Goal: Task Accomplishment & Management: Manage account settings

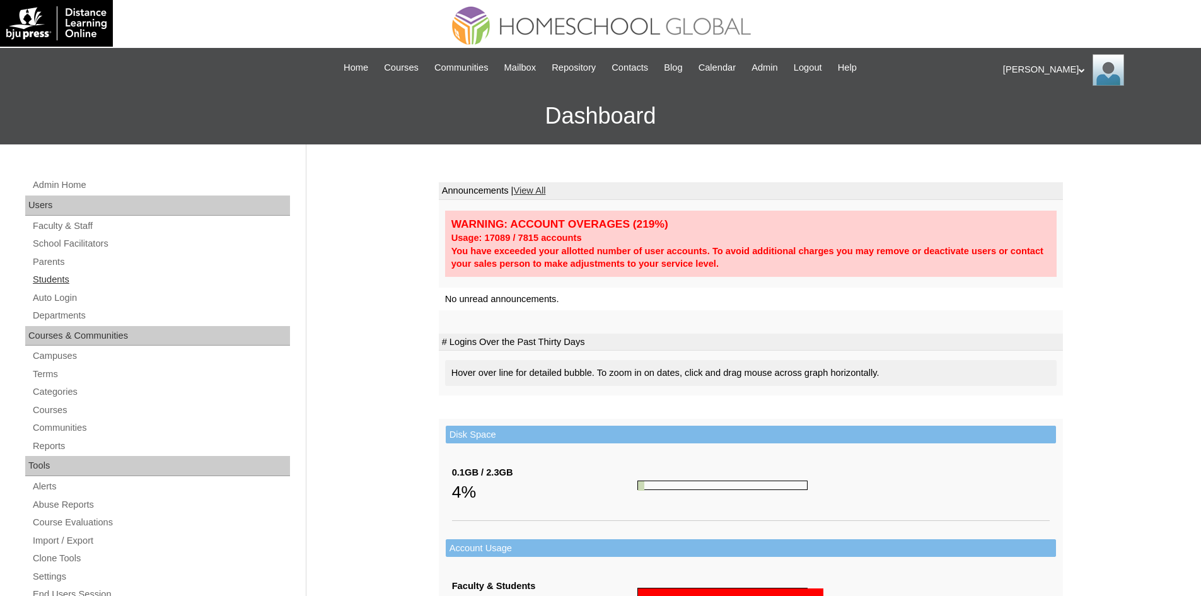
click at [61, 276] on link "Students" at bounding box center [161, 280] width 259 height 16
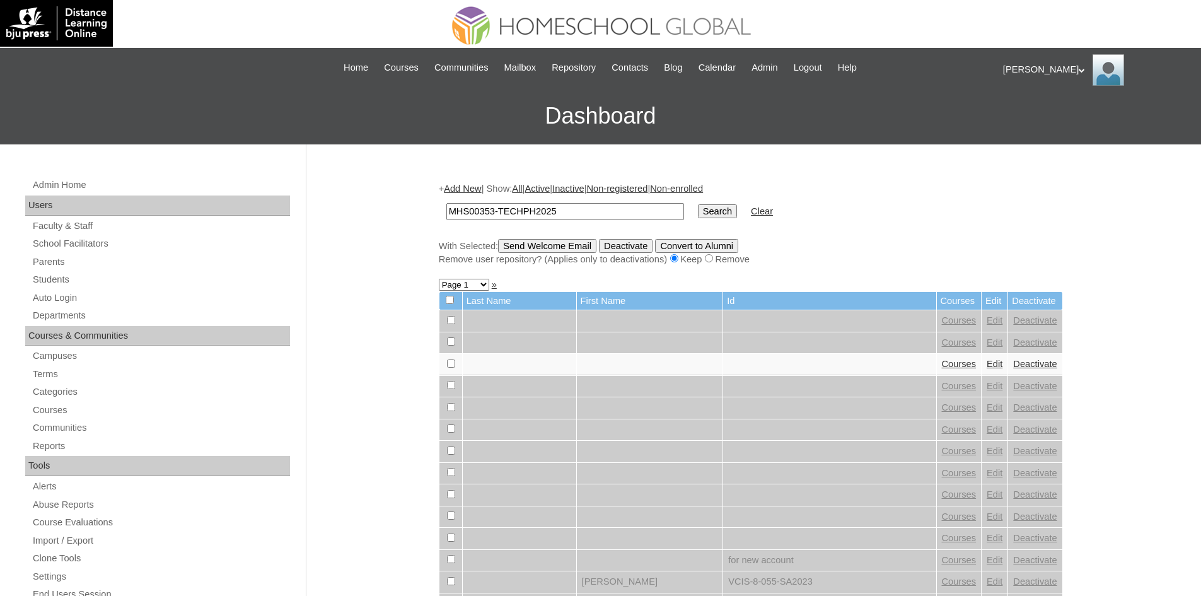
type input "MHS00353-TECHPH2025"
click at [698, 216] on input "Search" at bounding box center [717, 211] width 39 height 14
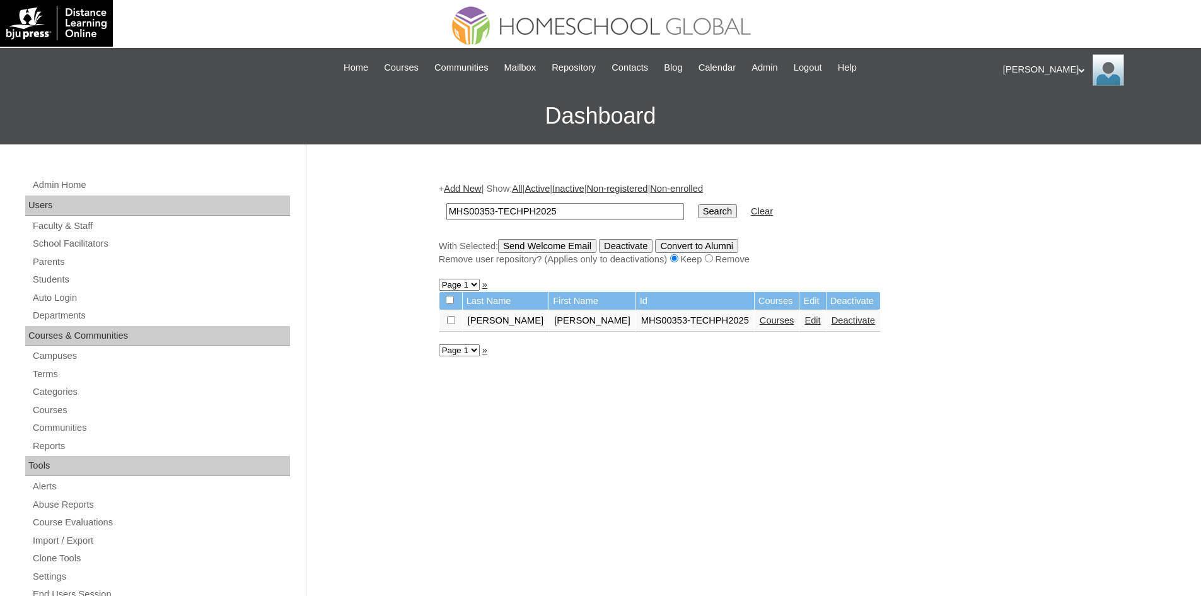
click at [805, 322] on link "Edit" at bounding box center [813, 320] width 16 height 10
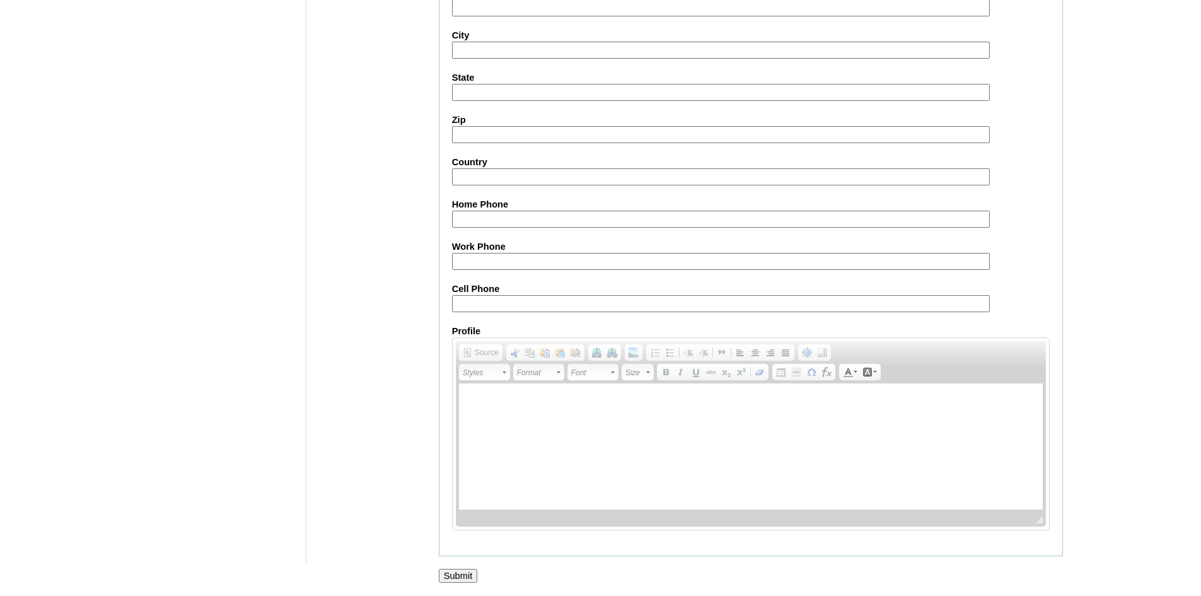
scroll to position [1326, 0]
click at [471, 576] on input "Submit" at bounding box center [458, 576] width 39 height 14
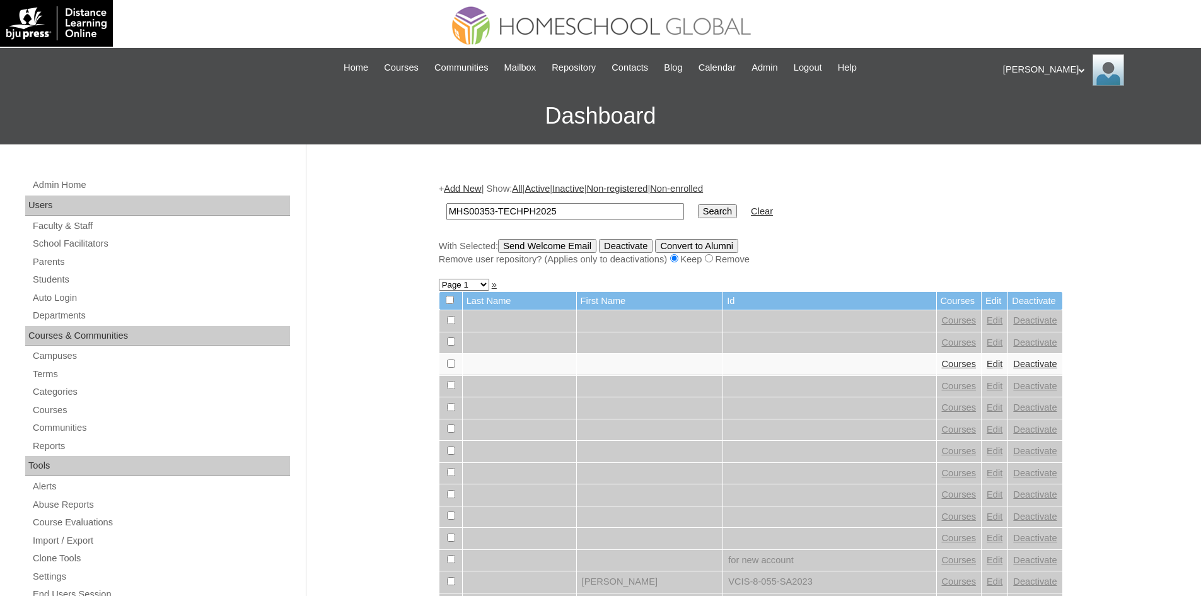
type input "MHS00353-TECHPH2025"
click at [698, 209] on input "Search" at bounding box center [717, 211] width 39 height 14
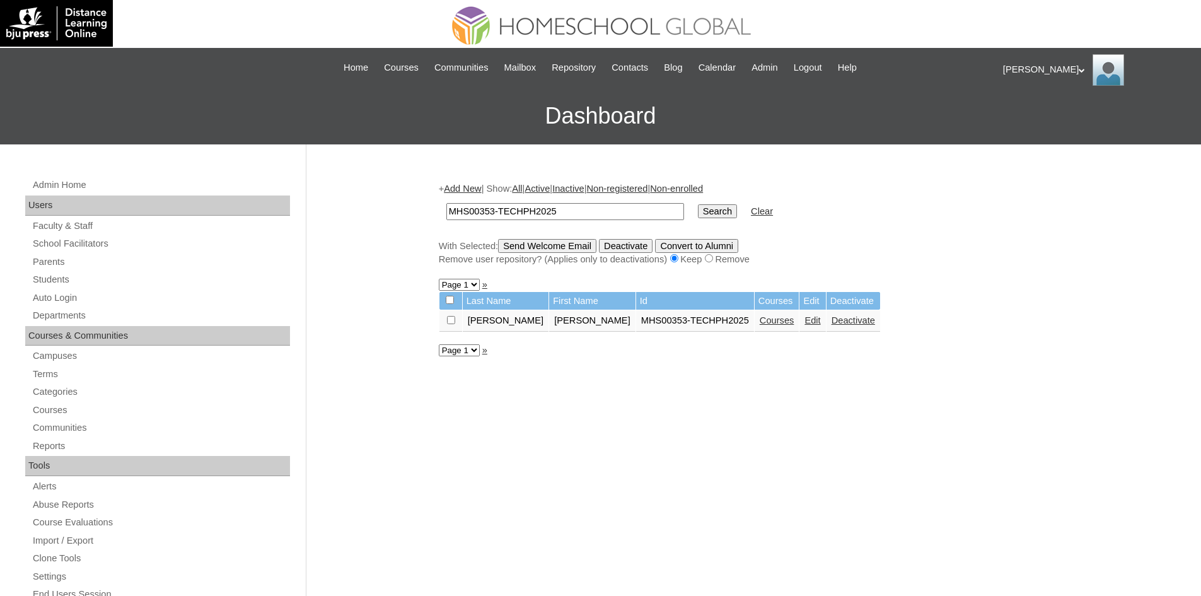
click at [760, 317] on link "Courses" at bounding box center [777, 320] width 35 height 10
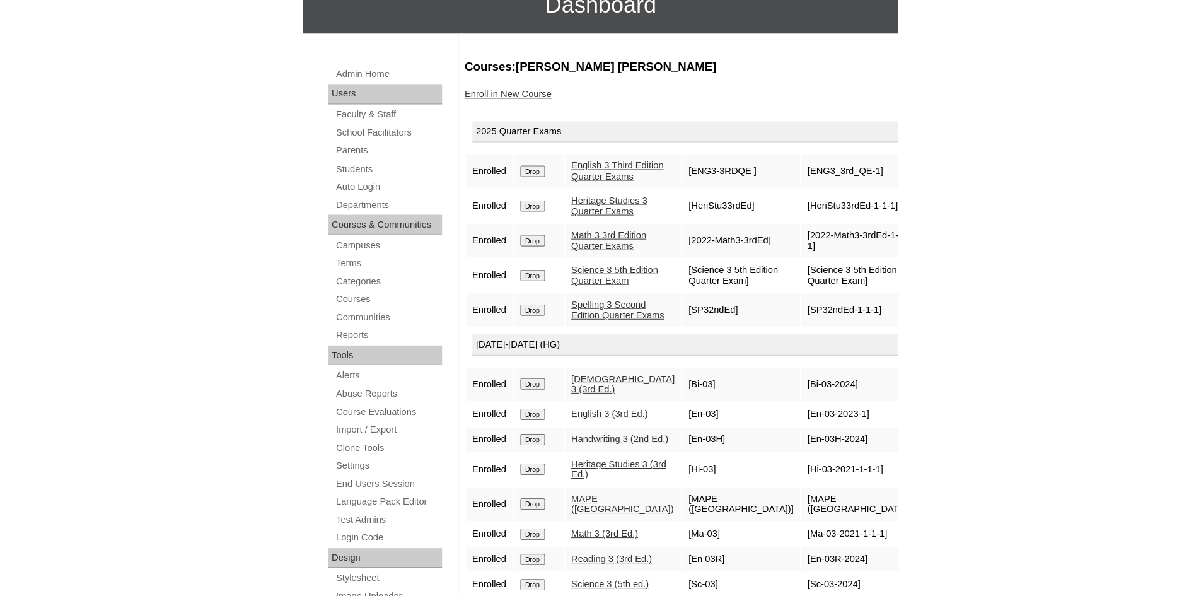
scroll to position [111, 0]
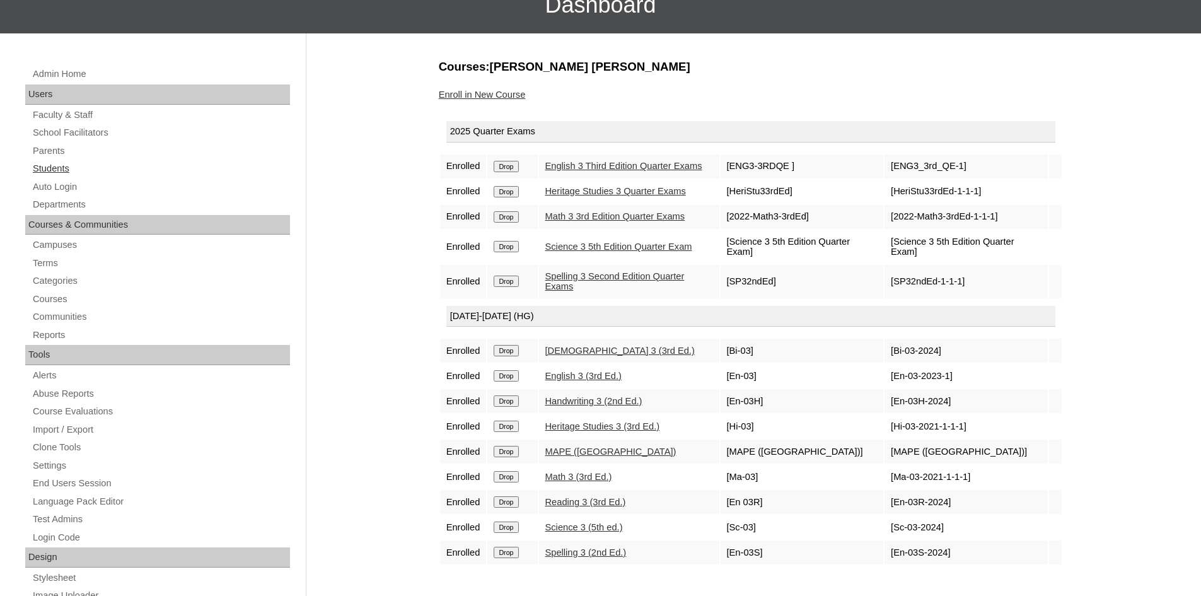
click at [58, 165] on link "Students" at bounding box center [161, 169] width 259 height 16
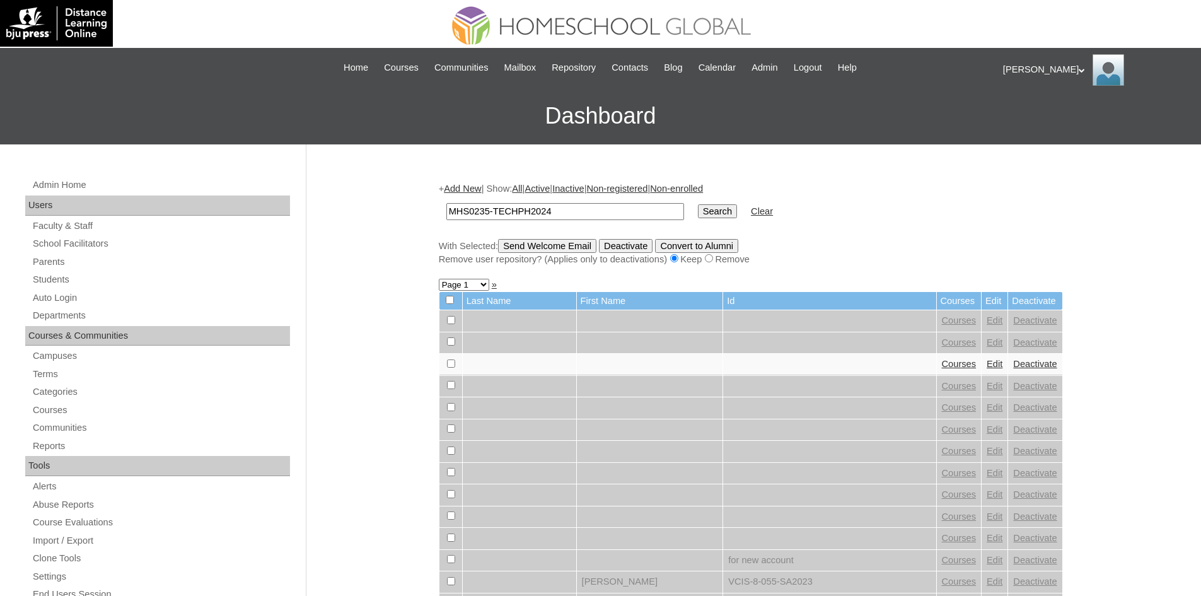
type input "MHS0235-TECHPH2024"
click at [698, 207] on input "Search" at bounding box center [717, 211] width 39 height 14
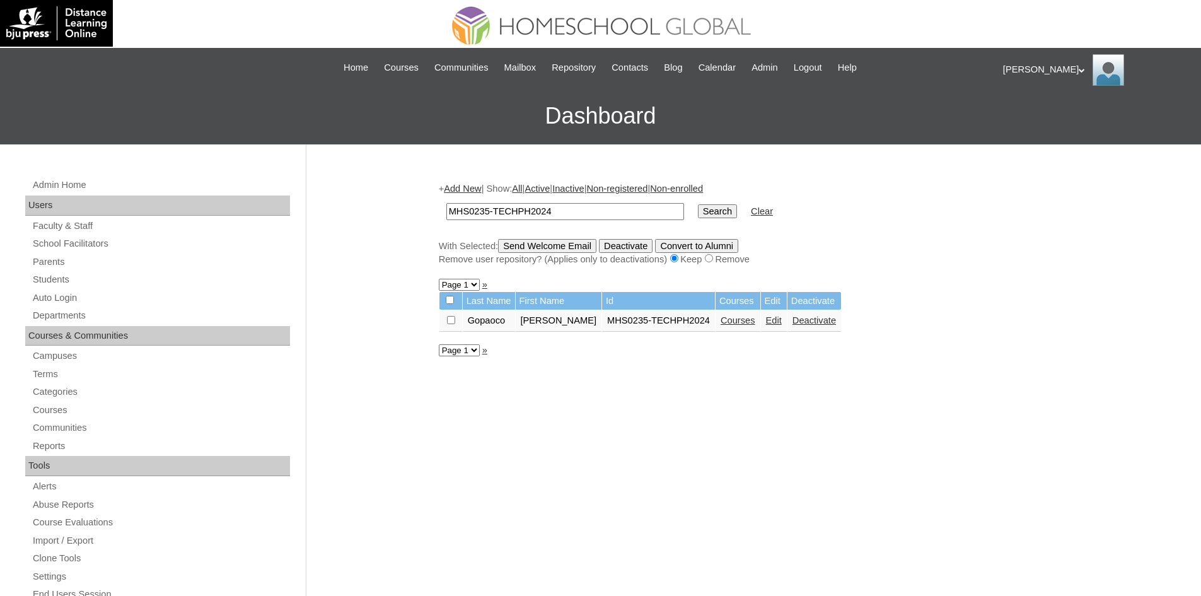
click at [716, 315] on td "Courses" at bounding box center [738, 320] width 45 height 21
click at [766, 325] on link "Edit" at bounding box center [774, 320] width 16 height 10
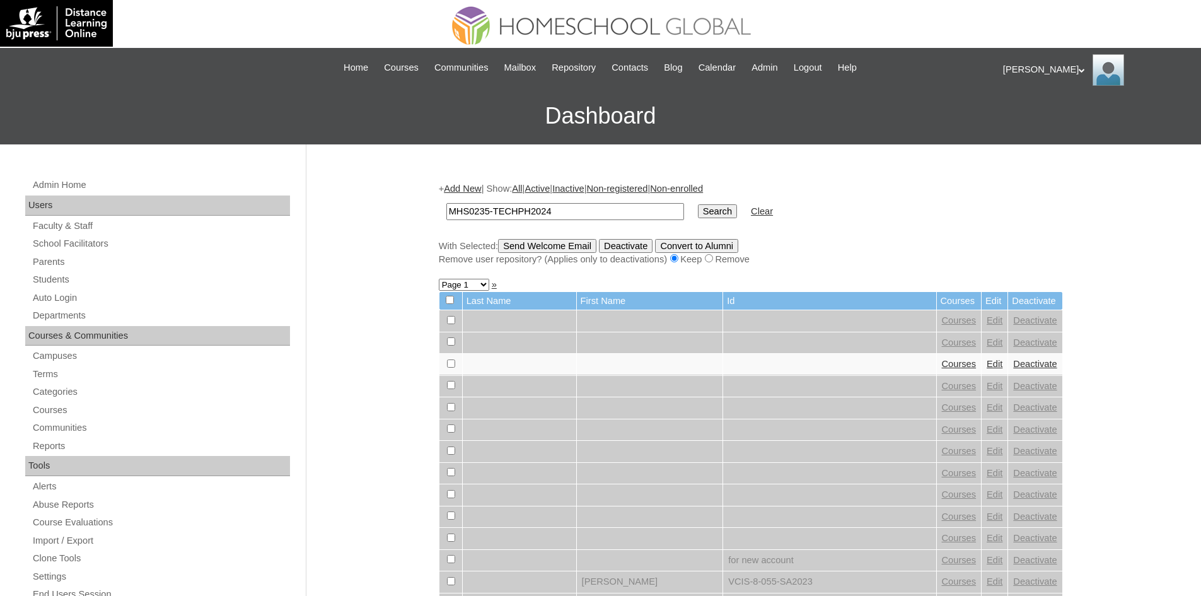
type input "MHS0235-TECHPH2024"
click at [698, 214] on input "Search" at bounding box center [717, 211] width 39 height 14
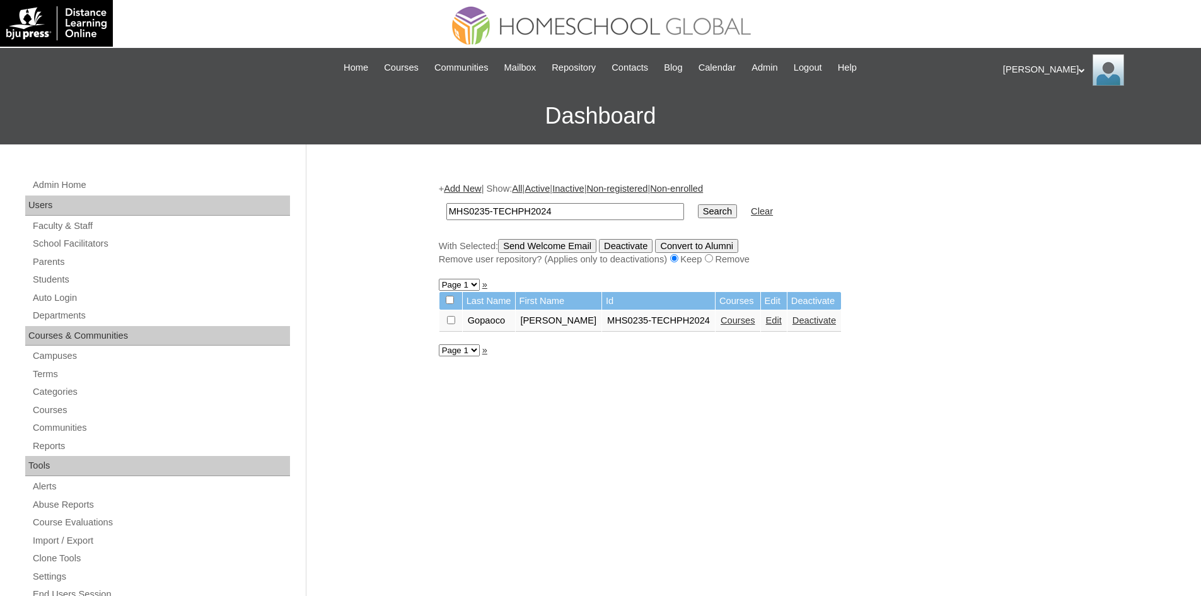
click at [721, 322] on link "Courses" at bounding box center [738, 320] width 35 height 10
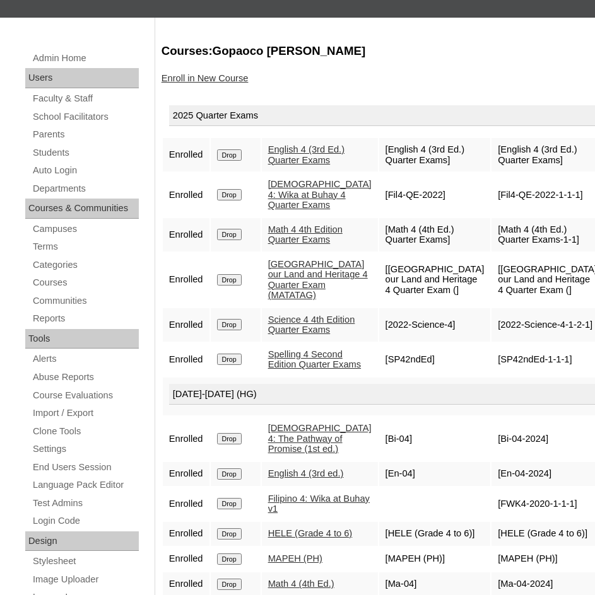
scroll to position [132, 0]
